Goal: Task Accomplishment & Management: Complete application form

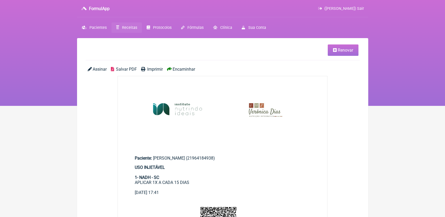
click at [127, 27] on span "Receitas" at bounding box center [129, 27] width 15 height 5
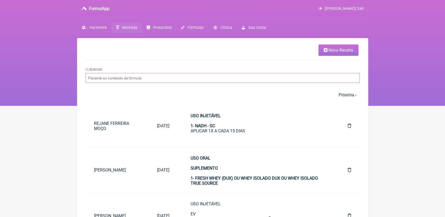
click at [196, 76] on input "Buscar" at bounding box center [223, 78] width 274 height 10
type input "simone"
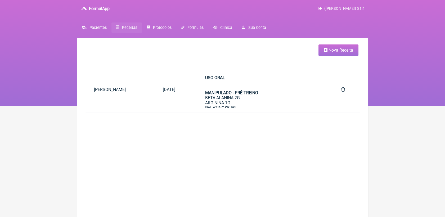
click at [124, 24] on link "Receitas" at bounding box center [126, 28] width 30 height 10
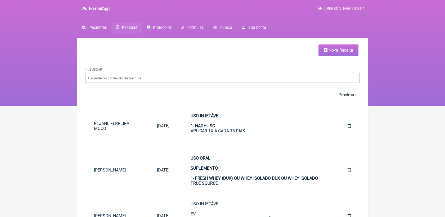
click at [329, 44] on link "Nova Receita" at bounding box center [338, 49] width 40 height 11
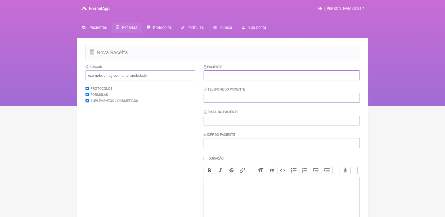
click at [217, 77] on input "text" at bounding box center [282, 75] width 156 height 10
paste input "[PERSON_NAME]"
type input "[PERSON_NAME]"
click at [223, 101] on input "tel" at bounding box center [282, 98] width 156 height 10
paste input "4748923196"
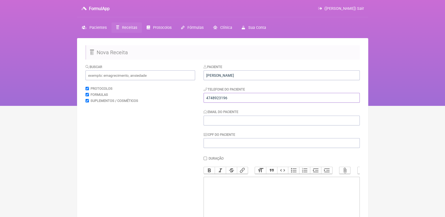
type input "4748923196"
click at [233, 116] on div "Email do Paciente" at bounding box center [282, 117] width 156 height 16
click at [233, 119] on input "Email do Paciente" at bounding box center [282, 121] width 156 height 10
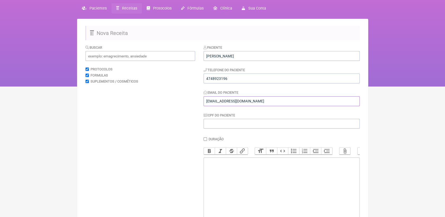
scroll to position [29, 0]
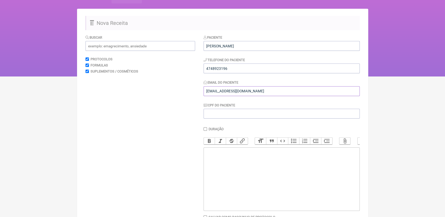
type input "uribe@gmail.com"
click at [228, 162] on trix-editor at bounding box center [282, 179] width 156 height 64
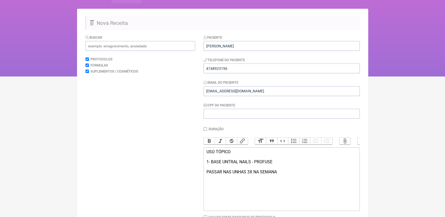
type trix-editor "<div>USO TÓPICO<br><br>1- BASE UNTRAL NAILS - PROFUSE<br><br>PASSAR NAS UNHAS 3…"
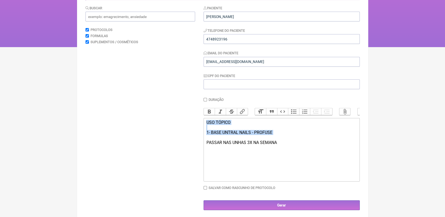
drag, startPoint x: 206, startPoint y: 128, endPoint x: 291, endPoint y: 143, distance: 86.6
click at [291, 143] on trix-editor "USO TÓPICO 1- BASE UNTRAL NAILS - PROFUSE PASSAR NAS UNHAS 3X NA SEMANA" at bounding box center [282, 150] width 156 height 64
click at [213, 114] on button "Bold" at bounding box center [209, 111] width 11 height 7
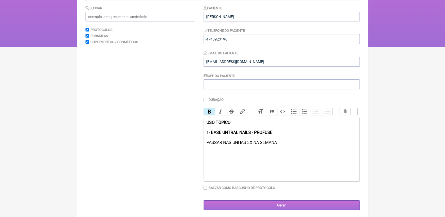
click at [292, 209] on input "Gerar" at bounding box center [282, 205] width 156 height 10
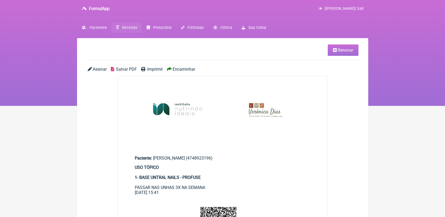
click at [126, 69] on span "Salvar PDF" at bounding box center [126, 69] width 21 height 5
click at [332, 49] on link "Renovar" at bounding box center [343, 49] width 31 height 11
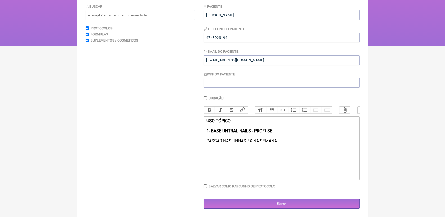
scroll to position [66, 0]
drag, startPoint x: 216, startPoint y: 122, endPoint x: 286, endPoint y: 147, distance: 74.1
click at [286, 147] on trix-editor "USO TÓPICO 1- BASE UNTRAL NAILS - PROFUSE PASSAR NAS UNHAS 3X NA SEMANA" at bounding box center [282, 148] width 156 height 64
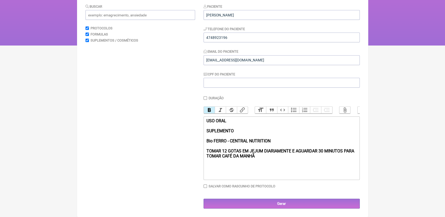
drag, startPoint x: 204, startPoint y: 150, endPoint x: 259, endPoint y: 158, distance: 55.1
click at [259, 158] on trix-editor "USO ORAL SUPLEMENTO Bio FERRO - CENTRAL NUTRITION TOMAR 12 GOTAS EM JEJUM DIARI…" at bounding box center [282, 148] width 156 height 64
click at [211, 107] on button "Bold" at bounding box center [209, 110] width 11 height 7
click at [263, 162] on div "USO ORAL SUPLEMENTO Bio FERRO - CENTRAL NUTRITION TOMAR 12 GOTAS EM JEJUM DIARI…" at bounding box center [281, 143] width 150 height 50
click at [262, 158] on div "USO ORAL SUPLEMENTO Bio FERRO - CENTRAL NUTRITION TOMAR 12 GOTAS EM JEJUM DIARI…" at bounding box center [281, 143] width 150 height 50
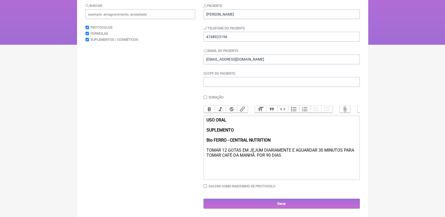
type trix-editor "<div><strong>USO ORAL<br><br>SUPLEMENTO<br><br>Bio FERRO - CENTRAL NUTRITION <b…"
click at [274, 204] on input "Gerar" at bounding box center [282, 204] width 156 height 10
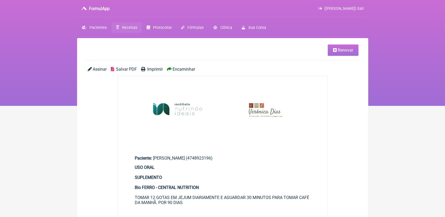
click at [124, 71] on span "Salvar PDF" at bounding box center [126, 69] width 21 height 5
click at [337, 50] on link "Renovar" at bounding box center [343, 49] width 31 height 11
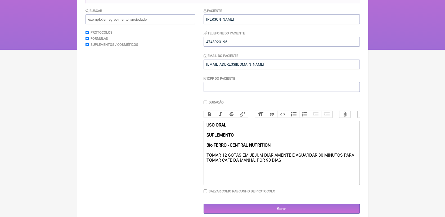
scroll to position [69, 0]
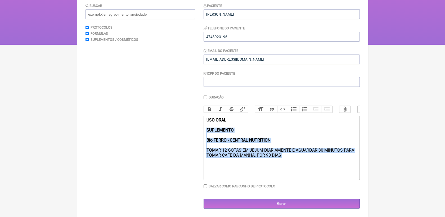
drag, startPoint x: 205, startPoint y: 129, endPoint x: 282, endPoint y: 159, distance: 81.6
click at [282, 159] on trix-editor "USO ORAL SUPLEMENTO Bio FERRO - CENTRAL NUTRITION TOMAR 12 GOTAS EM JEJUM DIARI…" at bounding box center [282, 148] width 156 height 64
paste trix-editor "</strong>L-Glutamina: 5 g&nbsp;</div><ul><li>CAVAQ10 (Coenzima Q10): 100 mg</li…"
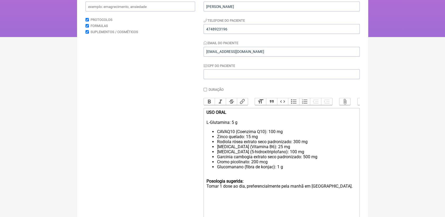
click at [218, 134] on li "CAVAQ10 (Coenzima Q10): 100 mg" at bounding box center [287, 131] width 140 height 5
drag, startPoint x: 226, startPoint y: 133, endPoint x: 261, endPoint y: 134, distance: 35.2
click at [261, 130] on div "USO ORAL L-Glutamina: 5 g CAVAQ10 (Coenzima Q10): 100 mg" at bounding box center [281, 120] width 150 height 20
click at [217, 139] on li "Zinco quelado: 15 mg" at bounding box center [287, 136] width 140 height 5
click at [217, 144] on li "Rodiola rósea extrato seco padronizado: 300 mg" at bounding box center [287, 141] width 140 height 5
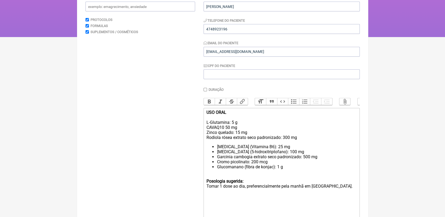
click at [236, 138] on div "USO ORAL L-Glutamina: 5 g CAVAQ10 50 mg Zinco quelado: 15 mg Rodiola rósea extr…" at bounding box center [281, 125] width 150 height 30
click at [282, 140] on div "USO ORAL L-Glutamina: 5 g CAVAQ10 50 mg Zinco quelado 15 mg Rodiola rósea extra…" at bounding box center [281, 125] width 150 height 30
click at [217, 149] on li "Piridoxina (Vitamina B6): 25 mg" at bounding box center [287, 146] width 140 height 5
click at [252, 145] on div "USO ORAL L-Glutamina: 5 g CAVAQ10 50 mg Zinco quelado 15 mg Rodiola rósea extra…" at bounding box center [281, 127] width 150 height 35
click at [218, 154] on li "5-HTP (5-hidroxitriptofano): 100 mg" at bounding box center [287, 151] width 140 height 5
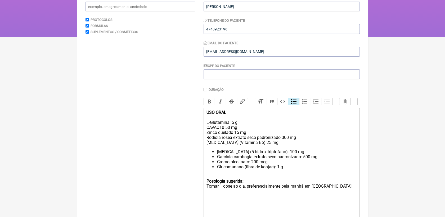
click at [218, 154] on li "5-HTP (5-hidroxitriptofano): 100 mg" at bounding box center [287, 151] width 140 height 5
click at [217, 154] on li "5-HTP (5-hidroxitriptofano): 100 mg" at bounding box center [287, 151] width 140 height 5
drag, startPoint x: 256, startPoint y: 154, endPoint x: 259, endPoint y: 155, distance: 2.7
click at [259, 150] on div "USO ORAL L-Glutamina: 5 g CAVAQ10 50 mg Zinco quelado 15 mg Rodiola rósea extra…" at bounding box center [281, 130] width 150 height 40
click at [217, 159] on li "Garcinia cambogia extrato seco padronizado: 500 mg" at bounding box center [287, 156] width 140 height 5
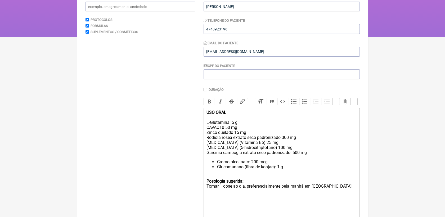
click at [290, 155] on div "USO ORAL L-Glutamina: 5 g CAVAQ10 50 mg Zinco quelado 15 mg Rodiola rósea extra…" at bounding box center [281, 132] width 150 height 45
click at [217, 164] on li "Cromo picolinato: 200 mcg" at bounding box center [287, 161] width 140 height 5
click at [239, 160] on div "USO ORAL L-Glutamina: 5 g CAVAQ10 50 mg Zinco quelado 15 mg Rodiola rósea extra…" at bounding box center [281, 135] width 150 height 50
drag, startPoint x: 286, startPoint y: 177, endPoint x: 216, endPoint y: 175, distance: 71.0
click at [216, 169] on ul "Glucomanano (fibra de konjac): 1 g" at bounding box center [281, 166] width 150 height 5
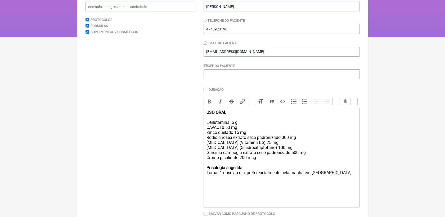
click at [207, 181] on div "Posologia sugerida: Tomar 1 dose ao dia, preferencialmente pela manhã em jejum." at bounding box center [281, 175] width 150 height 20
click at [207, 125] on div "USO ORAL L-Glutamina: 5 g CAVAQ10 50 mg Zinco quelado 15 mg Rodiola rósea extra…" at bounding box center [281, 135] width 150 height 50
click at [284, 144] on div "USO ORAL L-Glutamina: 5 g CAVAQ10 50 mg Zinco quelado 15 mg Rodiola rósea extra…" at bounding box center [281, 135] width 150 height 50
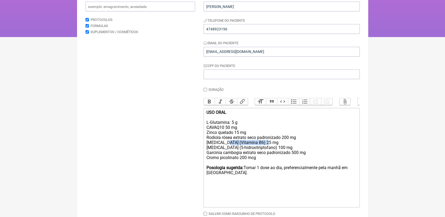
drag, startPoint x: 225, startPoint y: 149, endPoint x: 275, endPoint y: 152, distance: 49.8
click at [275, 152] on div "USO ORAL L-Glutamina: 5 g CAVAQ10 50 mg Zinco quelado 15 mg Rodiola rósea extra…" at bounding box center [281, 135] width 150 height 50
drag, startPoint x: 219, startPoint y: 155, endPoint x: 258, endPoint y: 154, distance: 38.9
click at [258, 154] on div "USO ORAL L-Glutamina: 5 g CAVAQ10 50 mg Zinco quelado 15 mg Rodiola rósea extra…" at bounding box center [281, 135] width 150 height 50
click at [252, 185] on div "Posologia sugerida: Tomar 1 dose ao dia, preferencialmente pela manhã em jejum." at bounding box center [281, 175] width 150 height 20
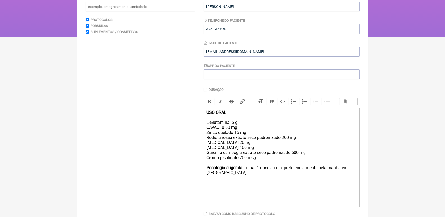
click at [233, 165] on div at bounding box center [281, 162] width 150 height 5
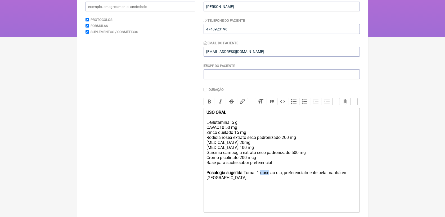
drag, startPoint x: 261, startPoint y: 182, endPoint x: 269, endPoint y: 182, distance: 8.5
click at [269, 182] on div "Posologia sugerida: Tomar 1 dose ao dia, preferencialmente pela manhã em jejum." at bounding box center [281, 180] width 150 height 20
click at [218, 124] on div "USO ORAL L-Glutamina: 5 g CAVAQ10 50 mg Zinco quelado 15 mg Rodiola rósea extra…" at bounding box center [281, 135] width 150 height 50
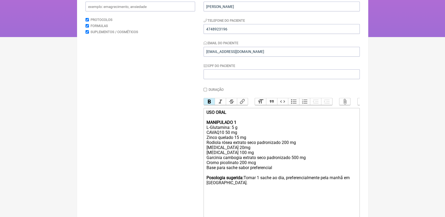
click at [214, 175] on div "Base para sache sabor preferencial" at bounding box center [281, 170] width 150 height 10
click at [215, 195] on div "Posologia sugerida: Tomar 1 sache ao dia, preferencialmente pela manhã em jejum." at bounding box center [281, 185] width 150 height 20
type trix-editor "<div><strong>USO ORAL<br><br>MANIPULADO 1<br></strong>L-Glutamina: 5 g<br>CAVAQ…"
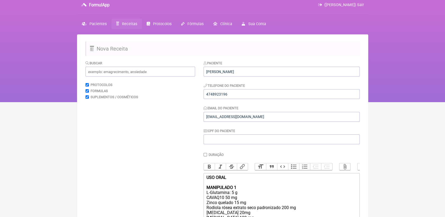
scroll to position [0, 0]
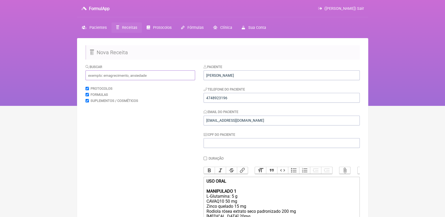
click at [125, 76] on input "text" at bounding box center [141, 75] width 110 height 10
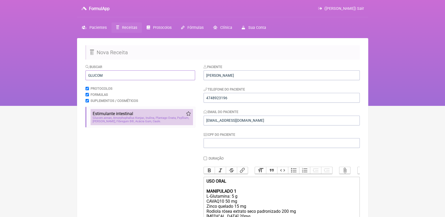
type input "GLUCOM"
click at [133, 123] on span "Fibregum B®, Acácia Gum, Caule" at bounding box center [138, 121] width 44 height 3
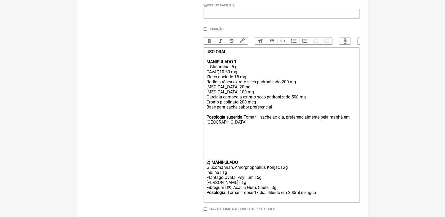
scroll to position [147, 0]
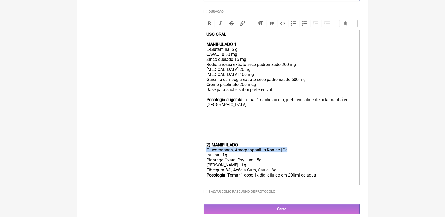
drag, startPoint x: 206, startPoint y: 159, endPoint x: 291, endPoint y: 158, distance: 85.5
click at [291, 152] on div "Glucomannan, Amorphophallus Konjac | 2g" at bounding box center [281, 149] width 150 height 5
copy div "Glucomannan, Amorphophallus Konjac | 2g"
click at [243, 56] on div "USO ORAL MANIPULADO 1 L-Glutamina: 5 g CAVAQ10 50 mg Zinco quelado 15 mg Rodiol…" at bounding box center [281, 59] width 150 height 55
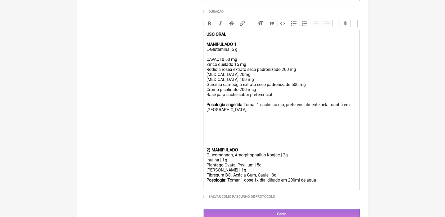
paste trix-editor "Glucomannan, Amorphophallus Konjac | 2g"
drag, startPoint x: 233, startPoint y: 61, endPoint x: 285, endPoint y: 60, distance: 51.9
click at [285, 60] on div "USO ORAL MANIPULADO 1 L-Glutamina: 5 g Glucomannan, Amorphophallus Konjac | 2g …" at bounding box center [281, 62] width 150 height 60
click at [233, 60] on div "USO ORAL MANIPULADO 1 L-Glutamina: 5 g Glucomannan1 g CAVAQ10 50 mg Zinco quela…" at bounding box center [281, 62] width 150 height 60
click at [236, 61] on div "USO ORAL MANIPULADO 1 L-Glutamina: 5 g Glucomannan 1 g CAVAQ10 50 mg Zinco quel…" at bounding box center [281, 62] width 150 height 60
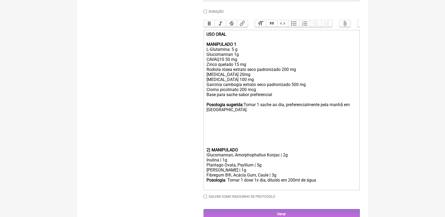
click at [263, 63] on div "USO ORAL MANIPULADO 1 L-Glutamina: 5 g Glucomannan 1g CAVAQ10 50 mg Zinco quela…" at bounding box center [281, 62] width 150 height 60
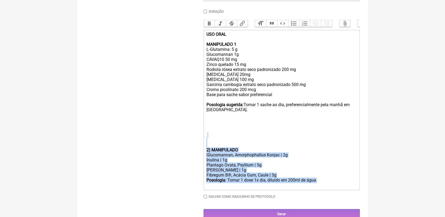
drag, startPoint x: 320, startPoint y: 190, endPoint x: 208, endPoint y: 151, distance: 118.2
click at [208, 151] on trix-editor "USO ORAL MANIPULADO 1 L-Glutamina: 5 g Glucomannan 1g CAVAQ10 50 mg Zinco quela…" at bounding box center [282, 110] width 156 height 160
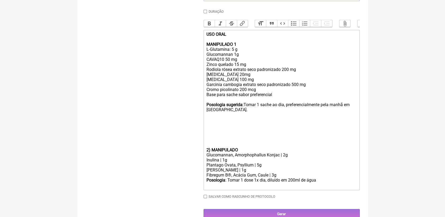
type trix-editor "<div><strong>USO ORAL<br><br>MANIPULADO 1<br></strong>L-Glutamina: 5 g<br>Gluco…"
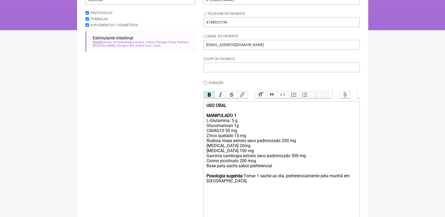
scroll to position [126, 0]
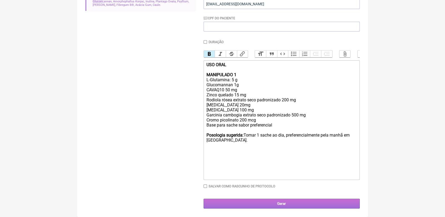
click at [284, 206] on input "Gerar" at bounding box center [282, 204] width 156 height 10
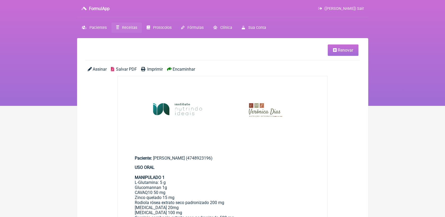
click at [340, 54] on link "Renovar" at bounding box center [343, 49] width 31 height 11
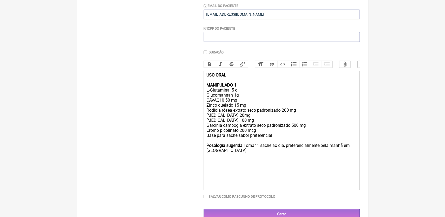
scroll to position [126, 0]
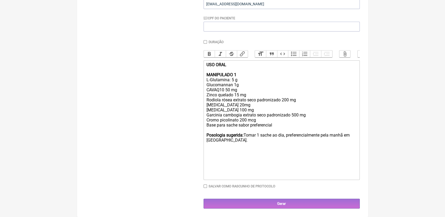
click at [238, 141] on div "Posologia sugerida: Tomar 1 sache ao dia, preferencialmente pela manhã em [GEOG…" at bounding box center [281, 145] width 150 height 25
type trix-editor "<div><strong>USO ORAL<br><br>MANIPULADO 1<br></strong>L-Glutamina: 5 g<br>Gluco…"
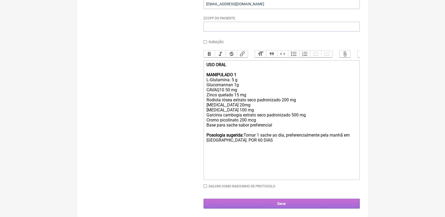
click at [276, 205] on input "Gerar" at bounding box center [282, 204] width 156 height 10
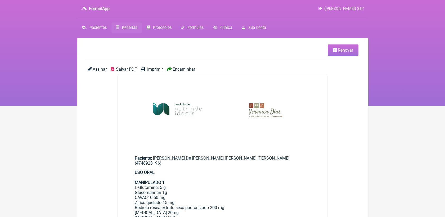
click at [127, 69] on span "Salvar PDF" at bounding box center [126, 69] width 21 height 5
click at [129, 28] on span "Receitas" at bounding box center [129, 27] width 15 height 5
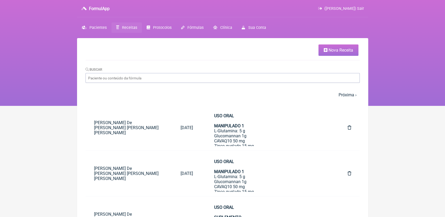
click at [344, 49] on span "Nova Receita" at bounding box center [341, 50] width 25 height 5
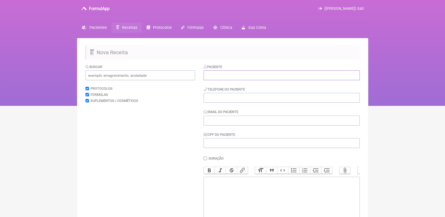
click at [272, 77] on input "text" at bounding box center [282, 75] width 156 height 10
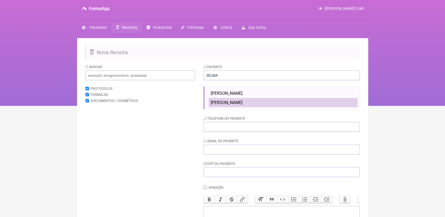
click at [257, 103] on li "[PERSON_NAME]" at bounding box center [283, 102] width 149 height 9
type input "[PERSON_NAME]"
type input "21996031736"
type input "[EMAIL_ADDRESS][DOMAIN_NAME]"
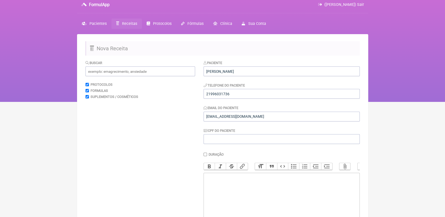
scroll to position [59, 0]
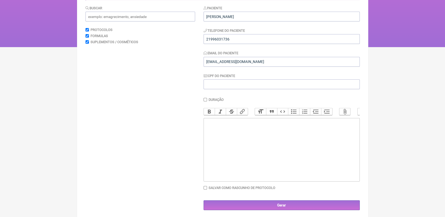
click at [255, 139] on trix-editor at bounding box center [282, 150] width 156 height 64
type trix-editor "<div>USO ORAL<br><br>MANIPULADO 1<br>BIOINTESTIL 300MG<br>MICROBIOMEX&nbsp;</di…"
click at [154, 17] on input "text" at bounding box center [141, 17] width 110 height 10
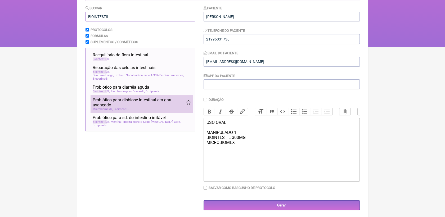
type input "BIOINTESTIL"
click at [157, 102] on span "Probiótico para disbiose intestinal em grau avançado" at bounding box center [139, 102] width 93 height 10
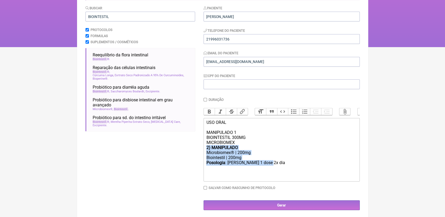
drag, startPoint x: 272, startPoint y: 171, endPoint x: 205, endPoint y: 155, distance: 68.3
click at [205, 155] on trix-editor "USO ORAL MANIPULADO 1 BIOINTESTIL 300MG MICROBIOMEX 2) MANIPULADO Microbiomex® …" at bounding box center [282, 150] width 156 height 64
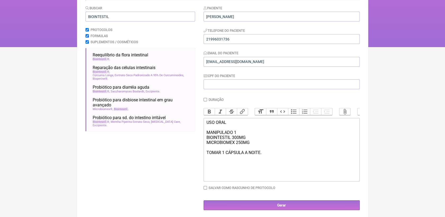
click at [212, 152] on div "USO ORAL MANIPULADO 1 BIOINTESTIL 300MG MICROBIOMEX 250MG [PERSON_NAME] 1 CÁPSU…" at bounding box center [281, 137] width 150 height 35
drag, startPoint x: 206, startPoint y: 129, endPoint x: 239, endPoint y: 138, distance: 34.3
click at [239, 138] on trix-editor "USO ORAL MANIPULADO 1 BIOINTESTIL 300MG MICROBIOMEX 250MG CÁPSULA [MEDICAL_DATA…" at bounding box center [282, 150] width 156 height 64
click at [209, 114] on button "Bold" at bounding box center [209, 111] width 11 height 7
click at [248, 165] on div at bounding box center [281, 162] width 150 height 5
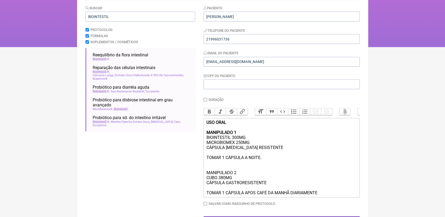
click at [266, 160] on div "USO ORAL MANIPULADO 1 BIOINTESTIL 300MG MICROBIOMEX 250MG CÁPSULA [MEDICAL_DATA…" at bounding box center [281, 140] width 150 height 40
type trix-editor "<div><strong>USO ORAL<br><br>MANIPULADO 1</strong><br>BIOINTESTIL 300MG<br>MICR…"
drag, startPoint x: 205, startPoint y: 182, endPoint x: 238, endPoint y: 179, distance: 33.0
click at [238, 179] on trix-editor "USO ORAL MANIPULADO 1 BIOINTESTIL 300MG MICROBIOMEX 250MG CÁPSULA [MEDICAL_DATA…" at bounding box center [282, 157] width 156 height 79
click at [209, 115] on button "Bold" at bounding box center [209, 111] width 11 height 7
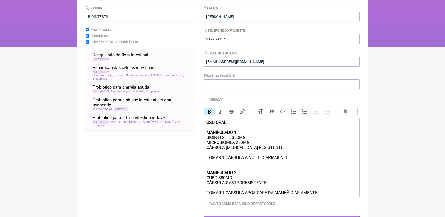
click at [309, 160] on div "USO ORAL MANIPULADO 1 BIOINTESTIL 300MG MICROBIOMEX 250MG CÁPSULA [MEDICAL_DATA…" at bounding box center [281, 140] width 150 height 40
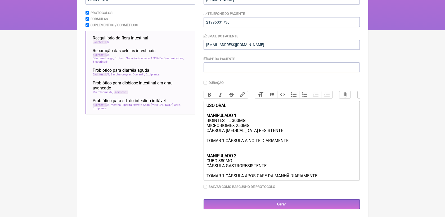
scroll to position [84, 0]
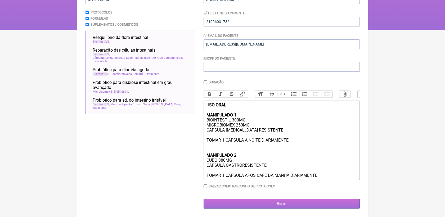
click at [312, 205] on input "Gerar" at bounding box center [282, 204] width 156 height 10
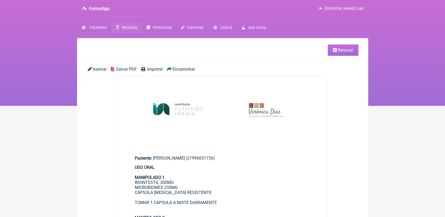
click at [134, 69] on span "Salvar PDF" at bounding box center [126, 69] width 21 height 5
click at [266, 131] on img at bounding box center [223, 111] width 210 height 70
click at [344, 53] on link "Renovar" at bounding box center [343, 49] width 31 height 11
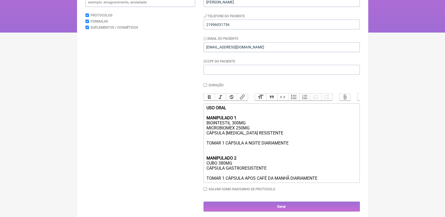
scroll to position [84, 0]
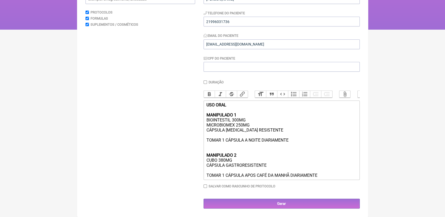
click at [327, 171] on div "MANIPULADO 2 CUBO 380MG CÁPSULA GASTRORESISTENTE TOMAR 1 CÁPSULA APOS CAFÉ DA M…" at bounding box center [281, 160] width 150 height 35
click at [328, 175] on div "MANIPULADO 2 CUBO 380MG CÁPSULA GASTRORESISTENTE TOMAR 1 CÁPSULA APOS CAFÉ DA M…" at bounding box center [281, 160] width 150 height 35
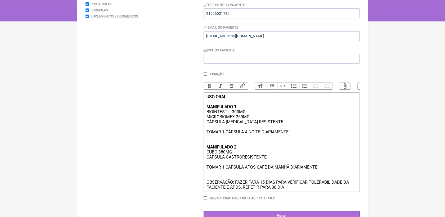
type trix-editor "<div><strong>USO ORAL<br><br>MANIPULADO 1</strong><br>BIOINTESTIL 300MG<br>MICR…"
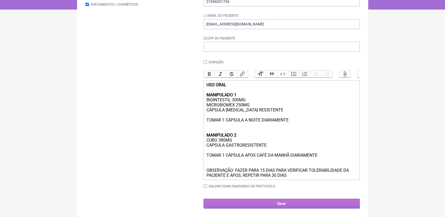
click at [332, 205] on input "Gerar" at bounding box center [282, 204] width 156 height 10
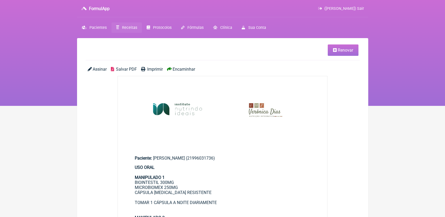
click at [120, 71] on span "Salvar PDF" at bounding box center [126, 69] width 21 height 5
